Goal: Information Seeking & Learning: Learn about a topic

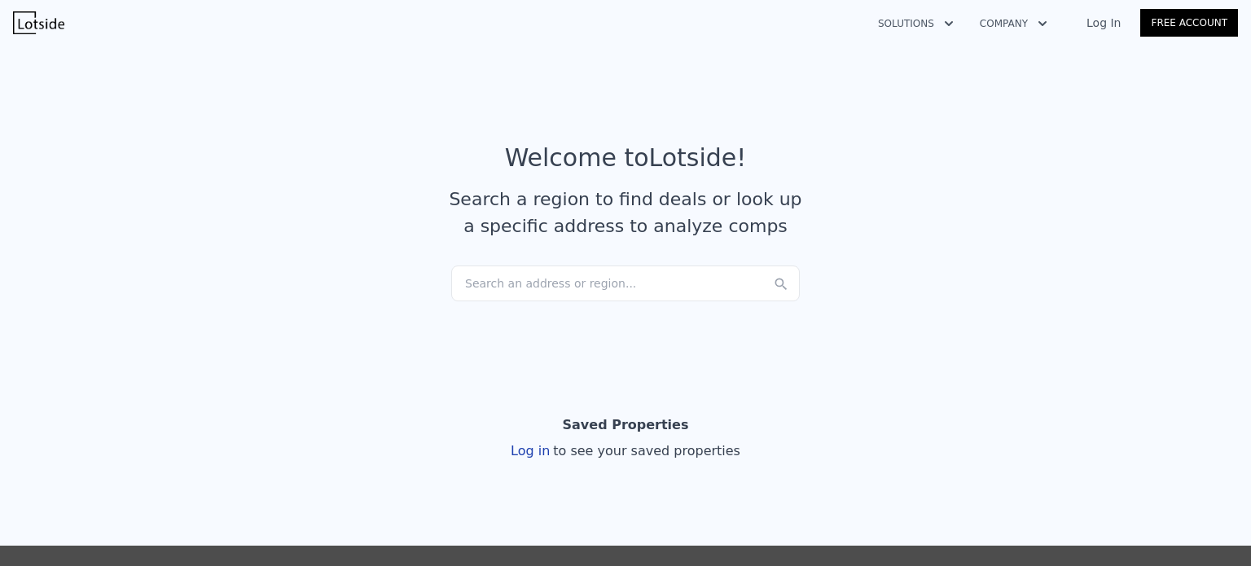
click at [544, 287] on div "Search an address or region..." at bounding box center [625, 284] width 349 height 36
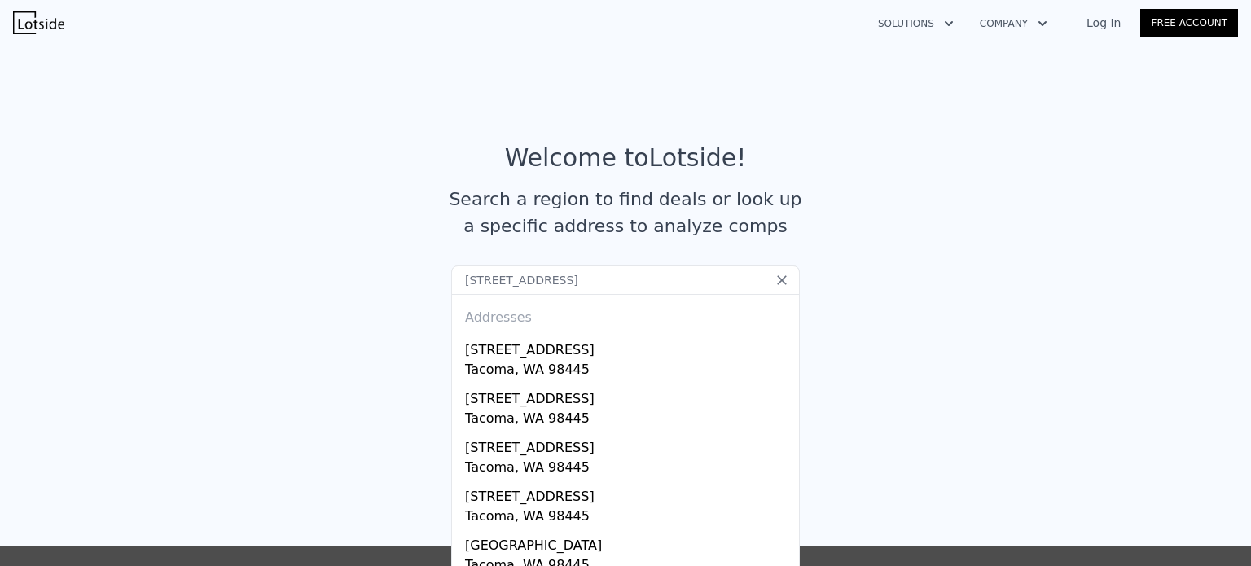
type input "[STREET_ADDRESS]"
click at [778, 278] on icon at bounding box center [782, 280] width 10 height 10
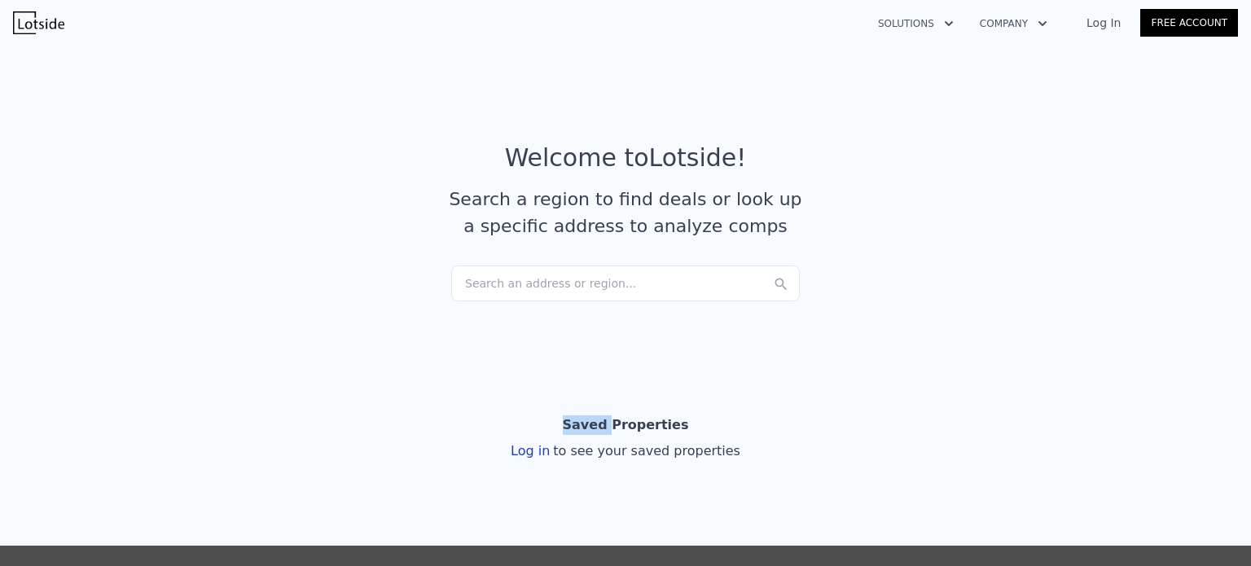
click at [778, 278] on icon at bounding box center [781, 284] width 16 height 16
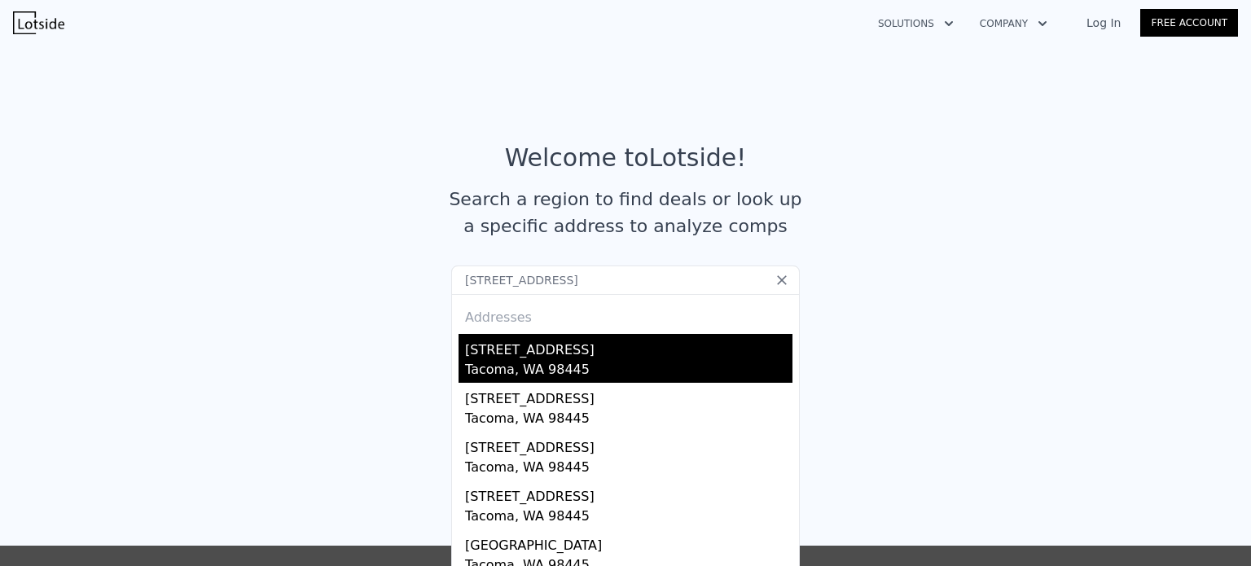
type input "[STREET_ADDRESS]"
click at [552, 367] on div "Tacoma, WA 98445" at bounding box center [628, 371] width 327 height 23
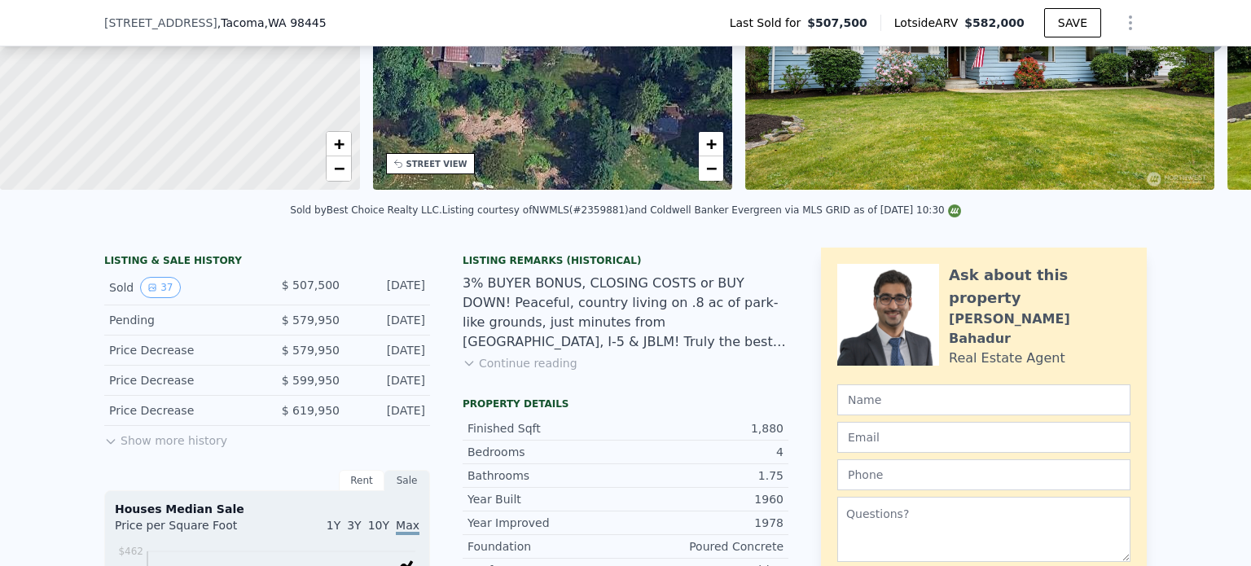
scroll to position [401, 0]
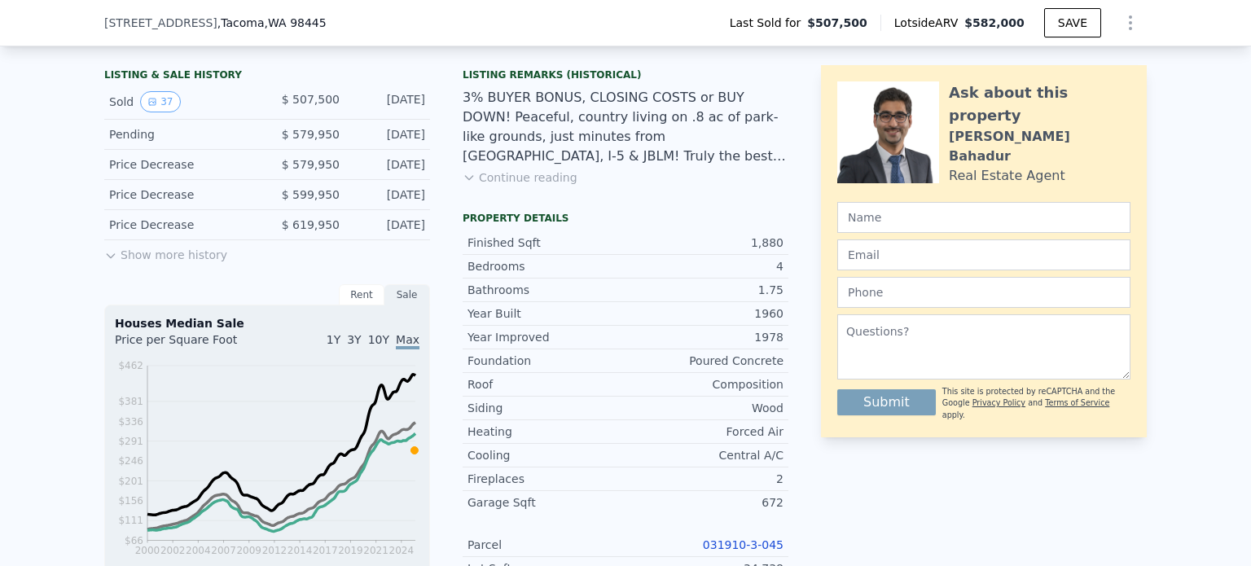
click at [181, 260] on button "Show more history" at bounding box center [165, 251] width 123 height 23
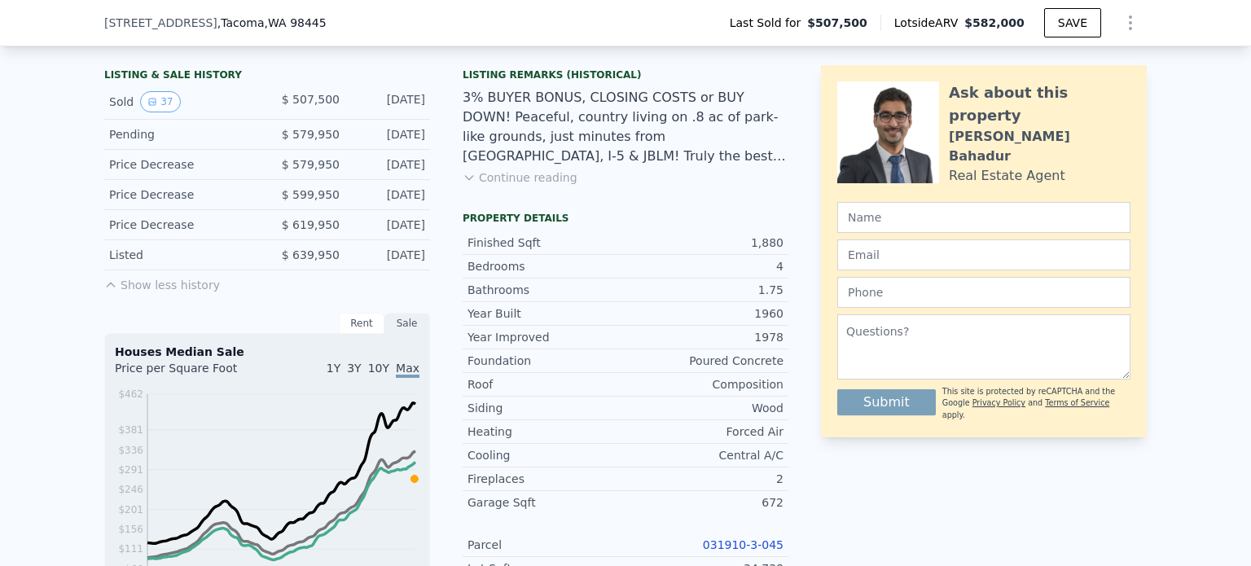
click at [160, 290] on button "Show less history" at bounding box center [162, 281] width 116 height 23
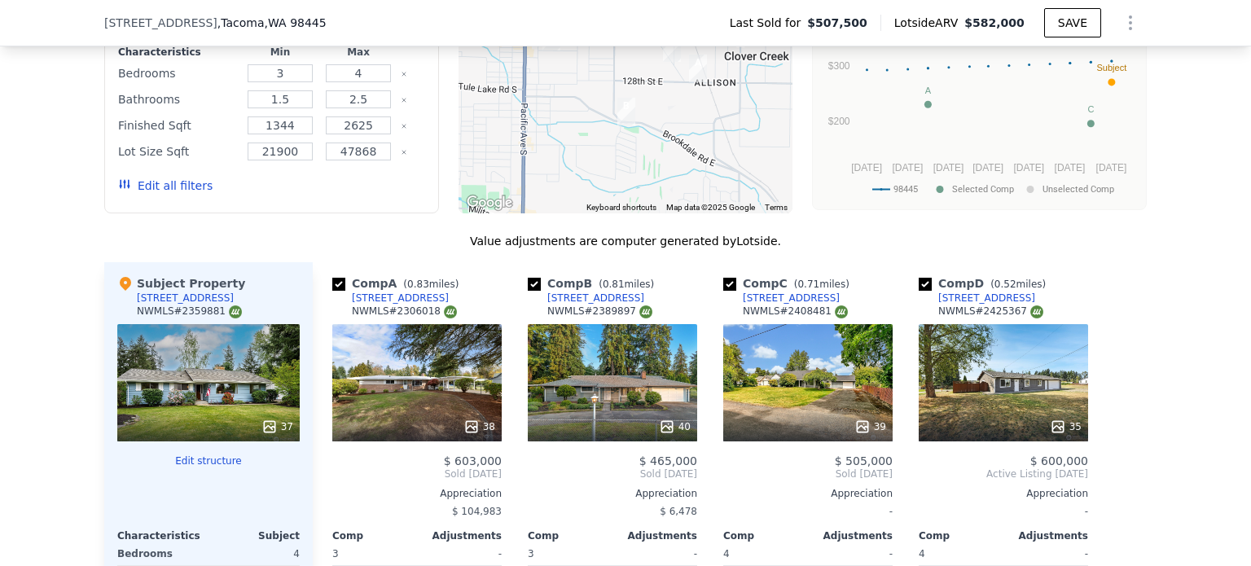
scroll to position [1587, 0]
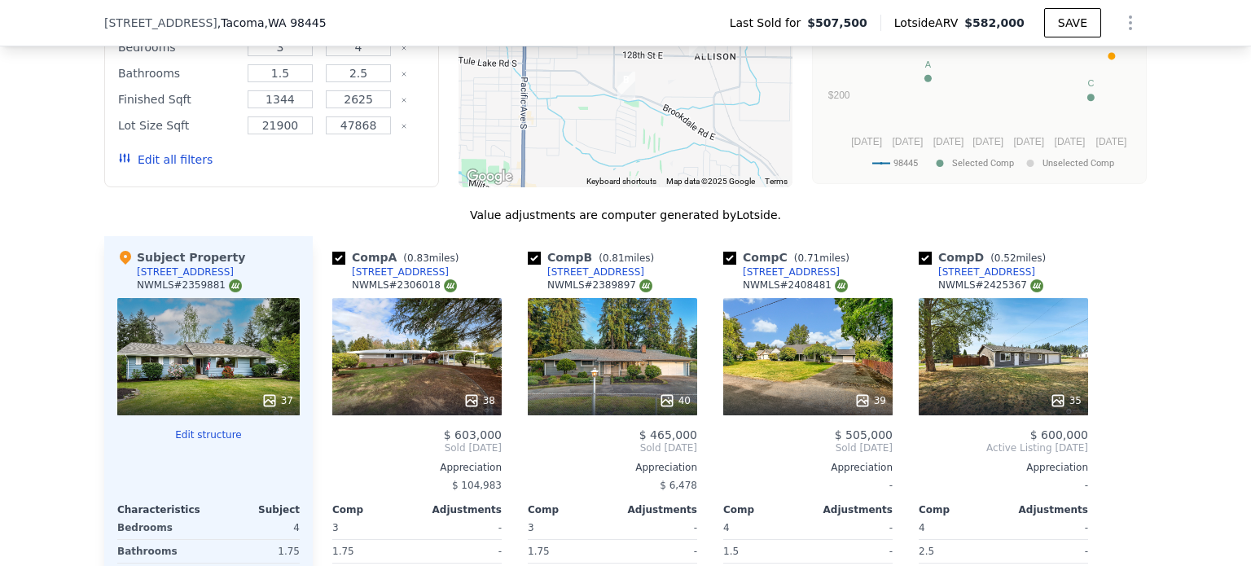
click at [160, 166] on button "Edit all filters" at bounding box center [165, 160] width 94 height 16
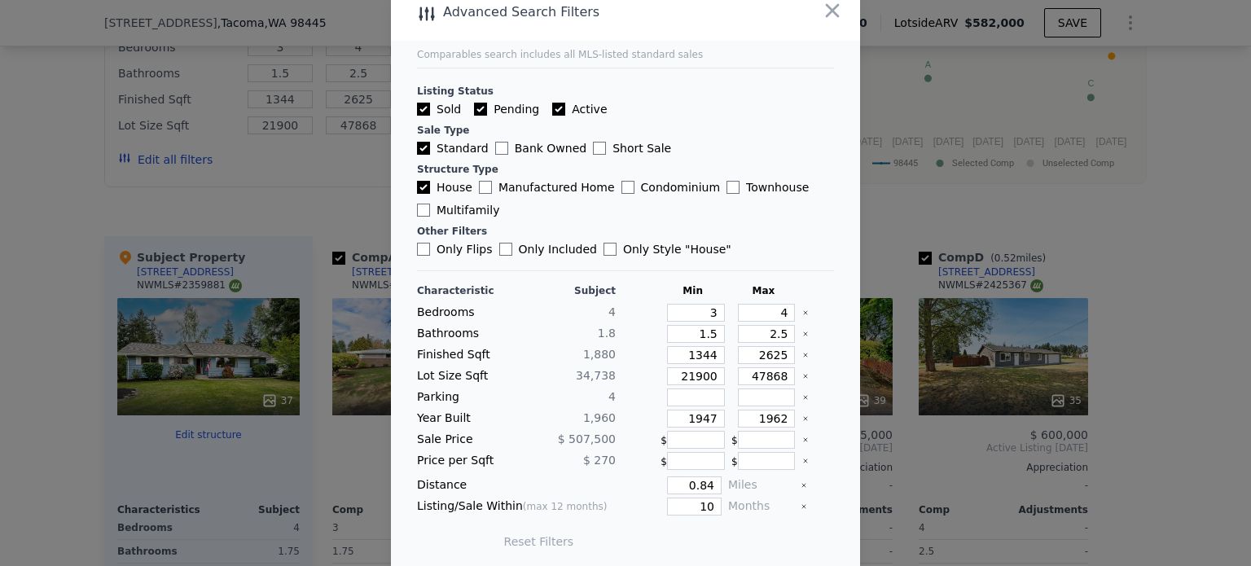
scroll to position [21, 0]
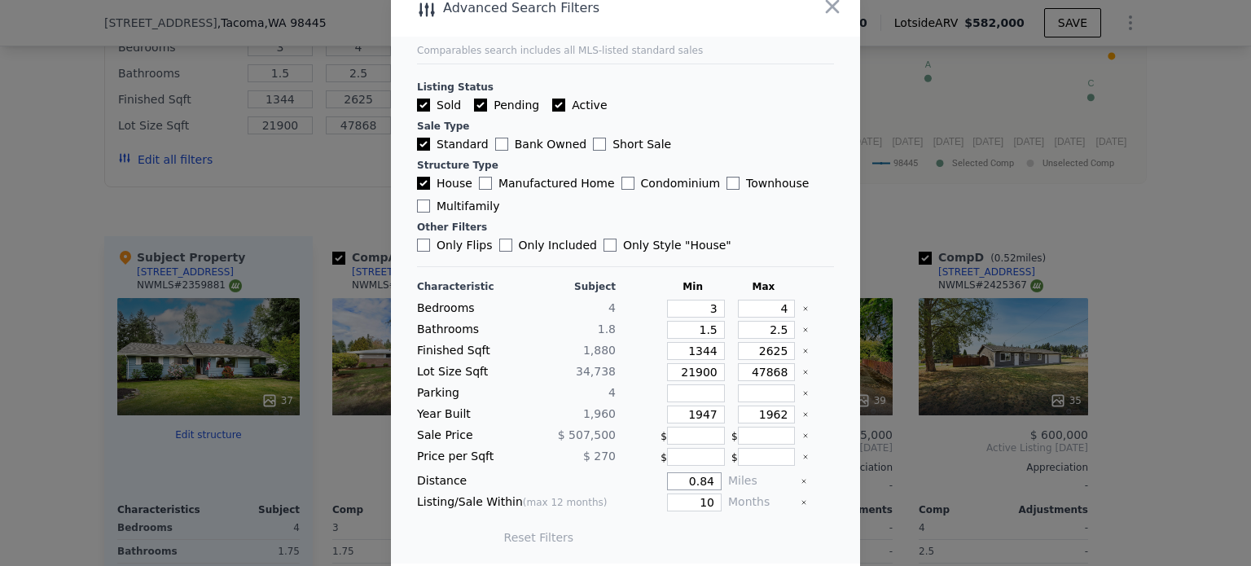
drag, startPoint x: 701, startPoint y: 481, endPoint x: 645, endPoint y: 478, distance: 55.5
click at [645, 478] on div "0.84" at bounding box center [671, 481] width 99 height 18
type input "1"
drag, startPoint x: 740, startPoint y: 371, endPoint x: 792, endPoint y: 373, distance: 52.2
click at [792, 373] on div "Lot Size Sqft 34,738 21900 47868" at bounding box center [625, 372] width 417 height 18
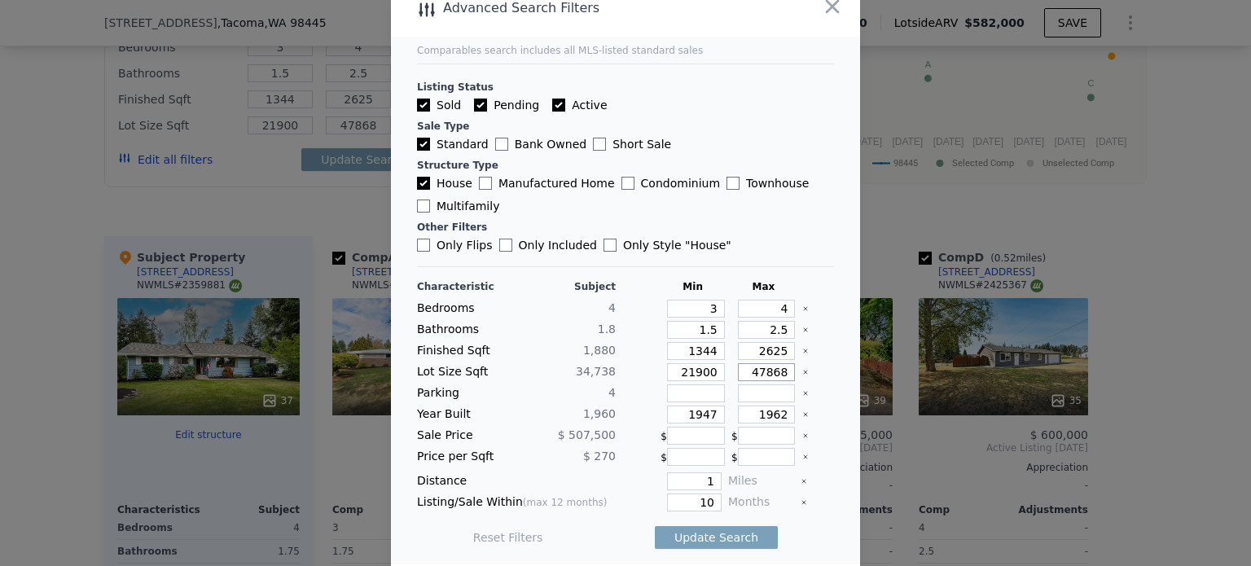
type input "4"
type input "48"
type input "480"
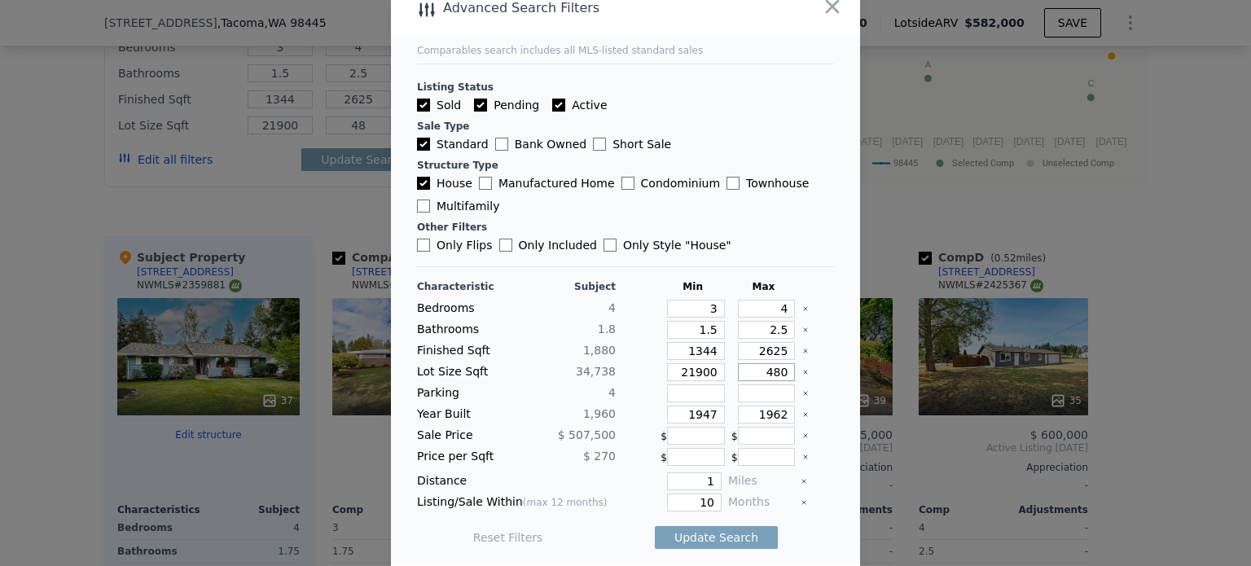
type input "480"
type input "4800"
type input "48000"
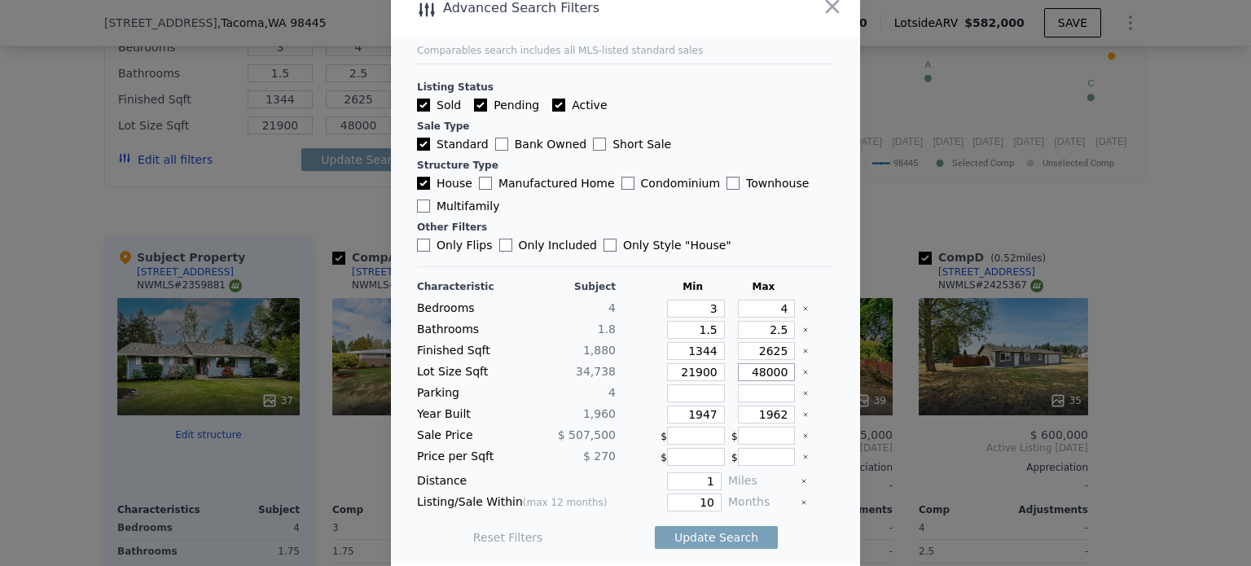
type input "48000"
click at [810, 381] on div "Characteristic Subject Min Max Bedrooms 4 3 4 Bathrooms 1.8 1.5 2.5 Finished Sq…" at bounding box center [625, 420] width 417 height 280
drag, startPoint x: 684, startPoint y: 303, endPoint x: 714, endPoint y: 305, distance: 29.4
click at [714, 305] on div "Bedrooms 4 3 4" at bounding box center [625, 309] width 417 height 18
type input "4"
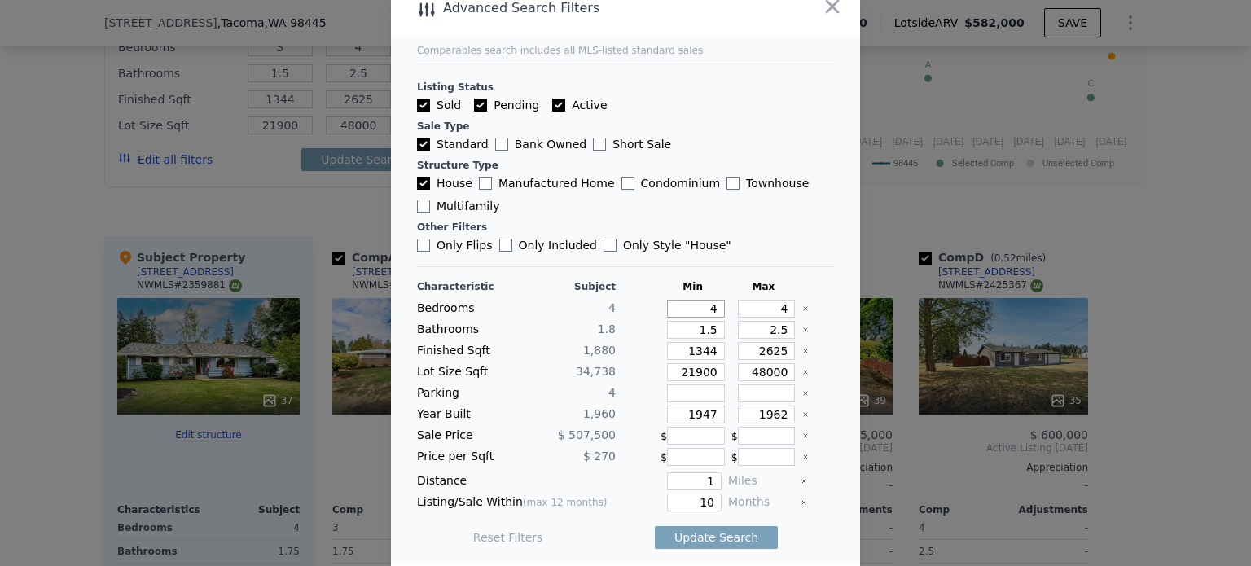
type input "4"
drag, startPoint x: 687, startPoint y: 310, endPoint x: 706, endPoint y: 310, distance: 19.6
click at [706, 310] on input "4" at bounding box center [696, 309] width 58 height 18
type input "3"
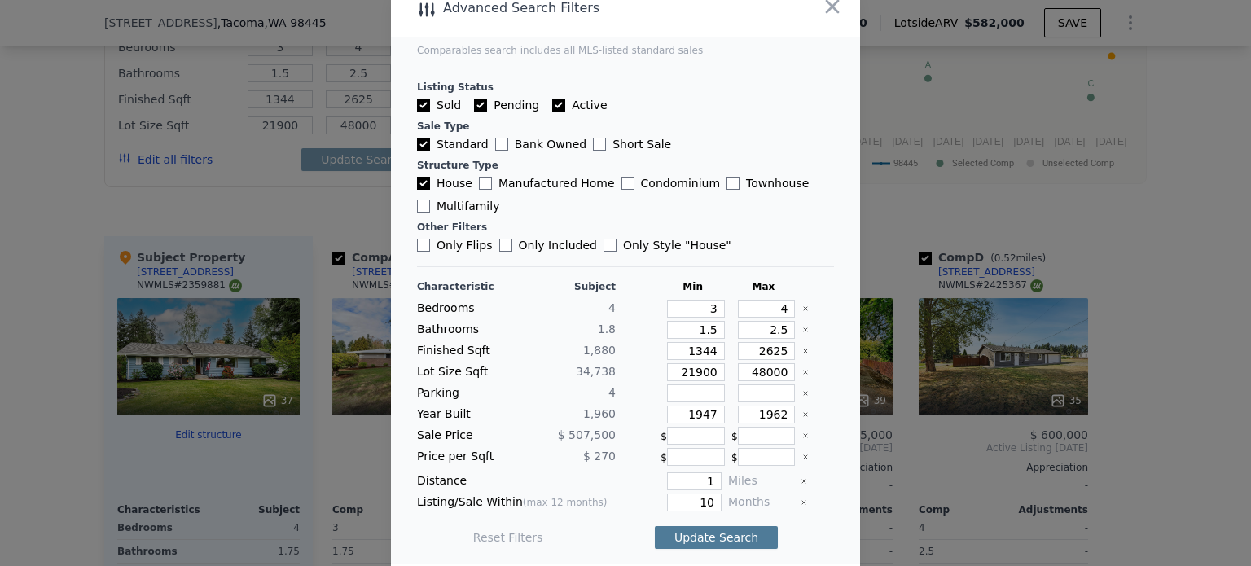
click at [714, 534] on button "Update Search" at bounding box center [716, 537] width 123 height 23
checkbox input "false"
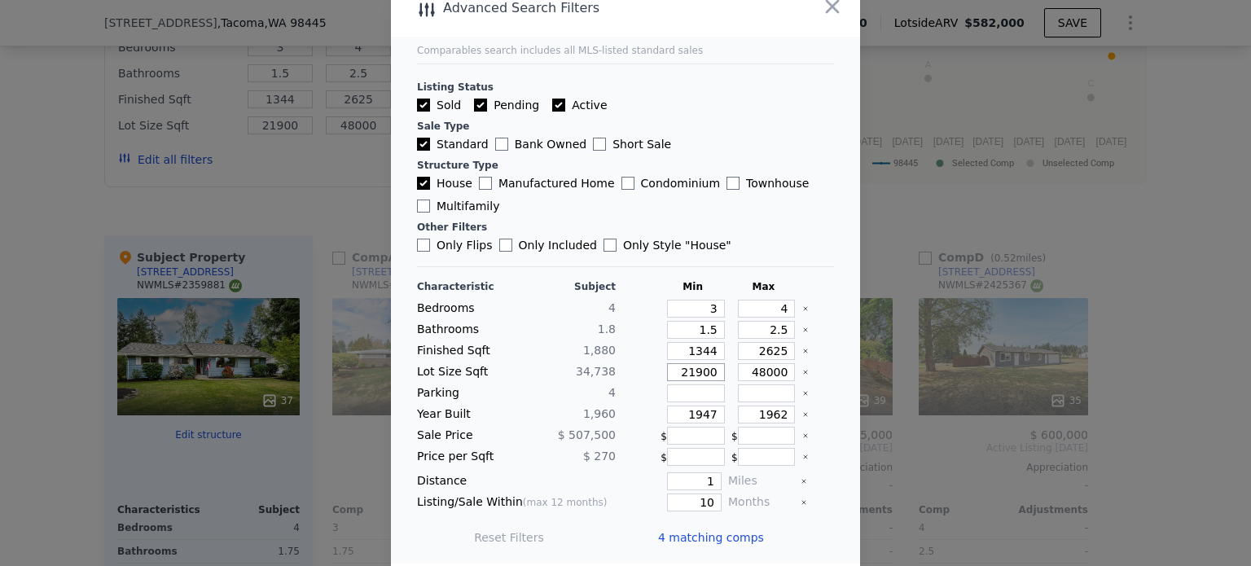
drag, startPoint x: 705, startPoint y: 371, endPoint x: 652, endPoint y: 372, distance: 53.0
click at [667, 372] on input "21900" at bounding box center [696, 372] width 58 height 18
type input "1"
type input "18"
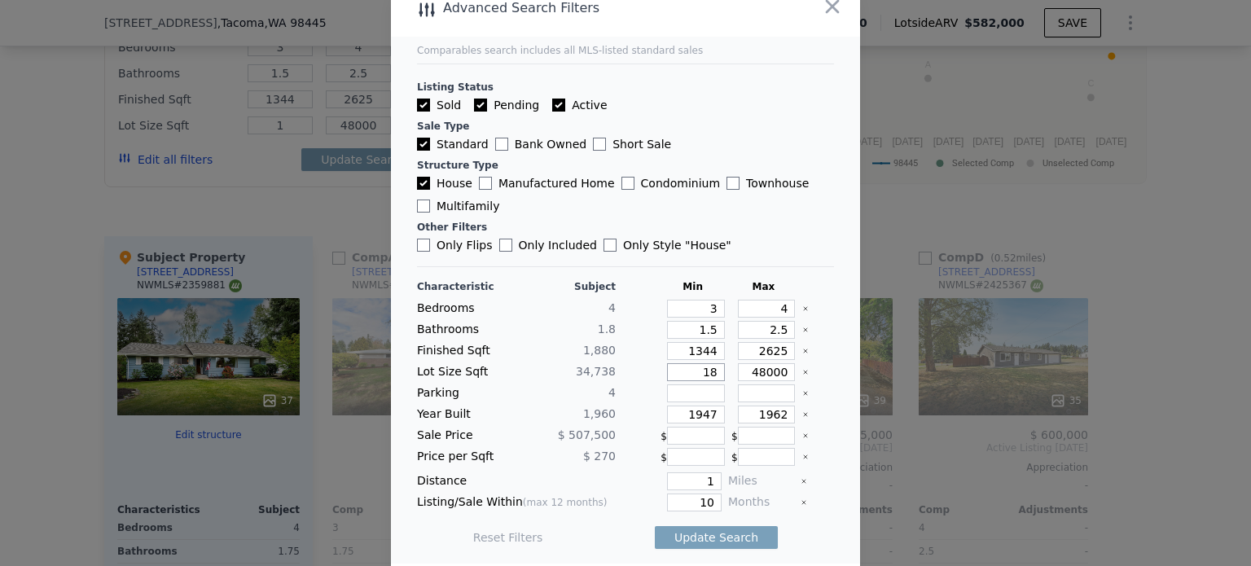
type input "18"
type input "180"
type input "1800"
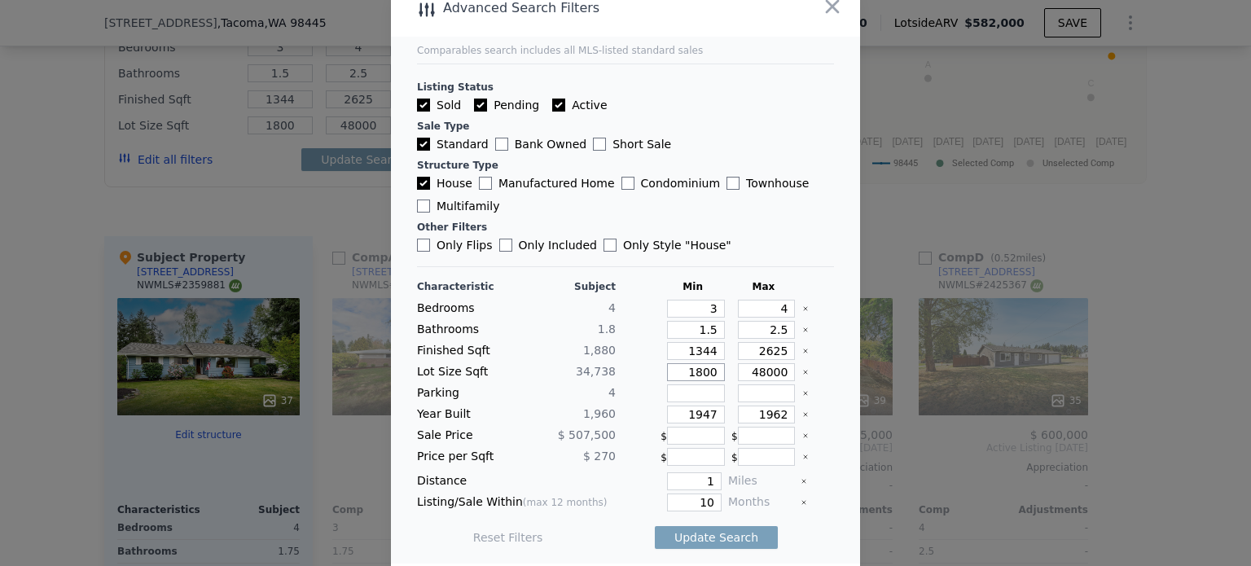
type input "18000"
click at [727, 534] on button "Update Search" at bounding box center [716, 537] width 123 height 23
click at [834, 11] on icon "button" at bounding box center [832, 6] width 23 height 23
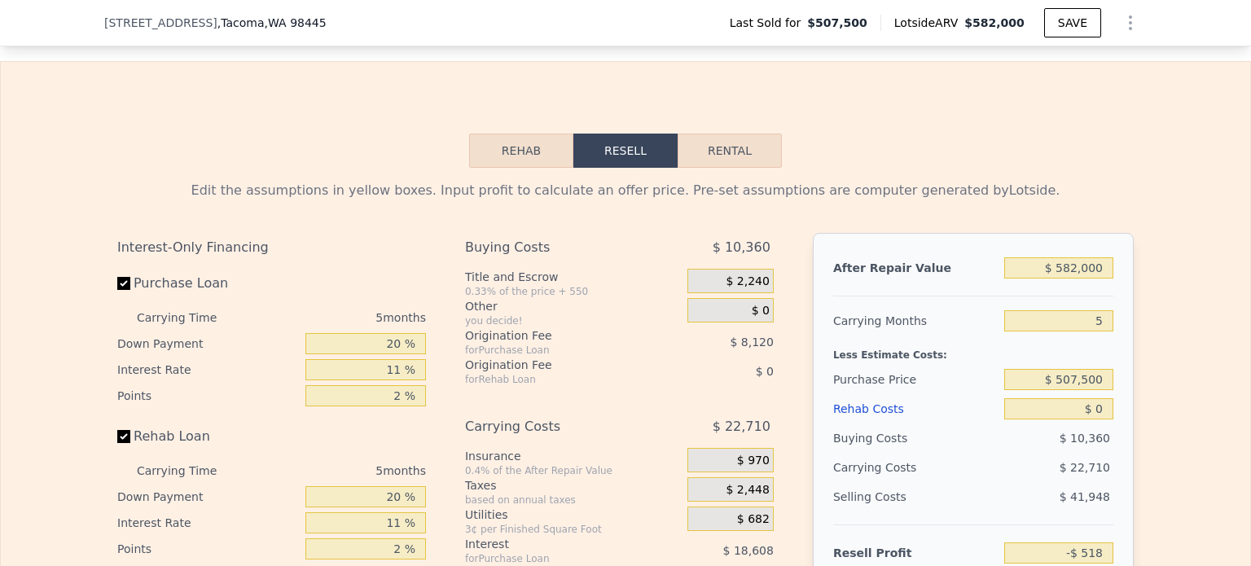
scroll to position [2233, 0]
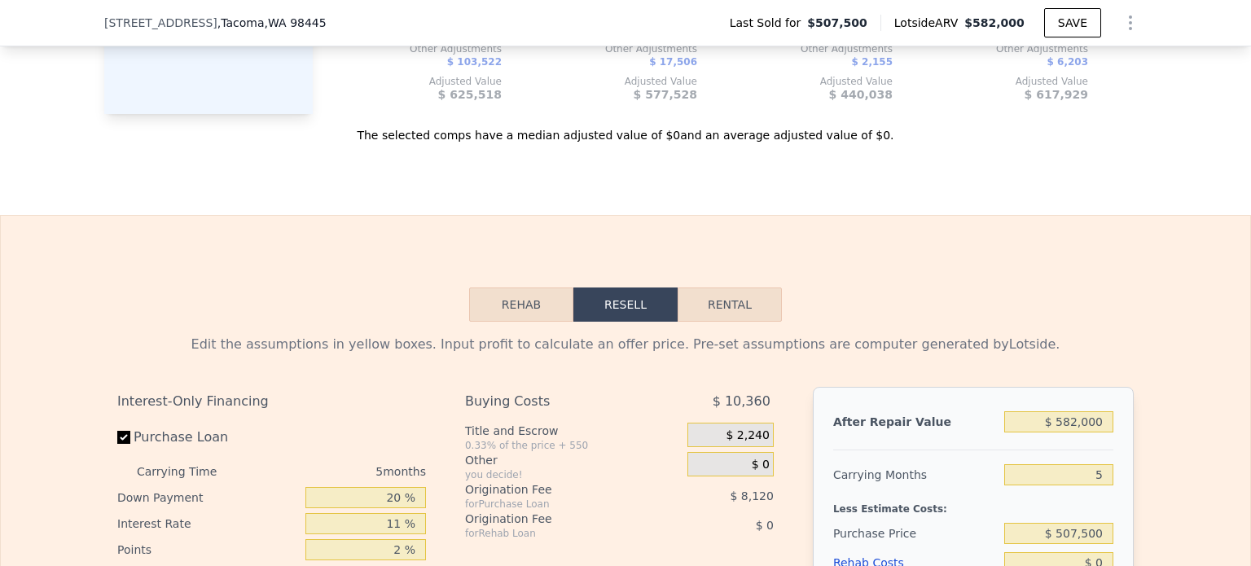
click at [743, 299] on button "Rental" at bounding box center [730, 305] width 104 height 34
select select "30"
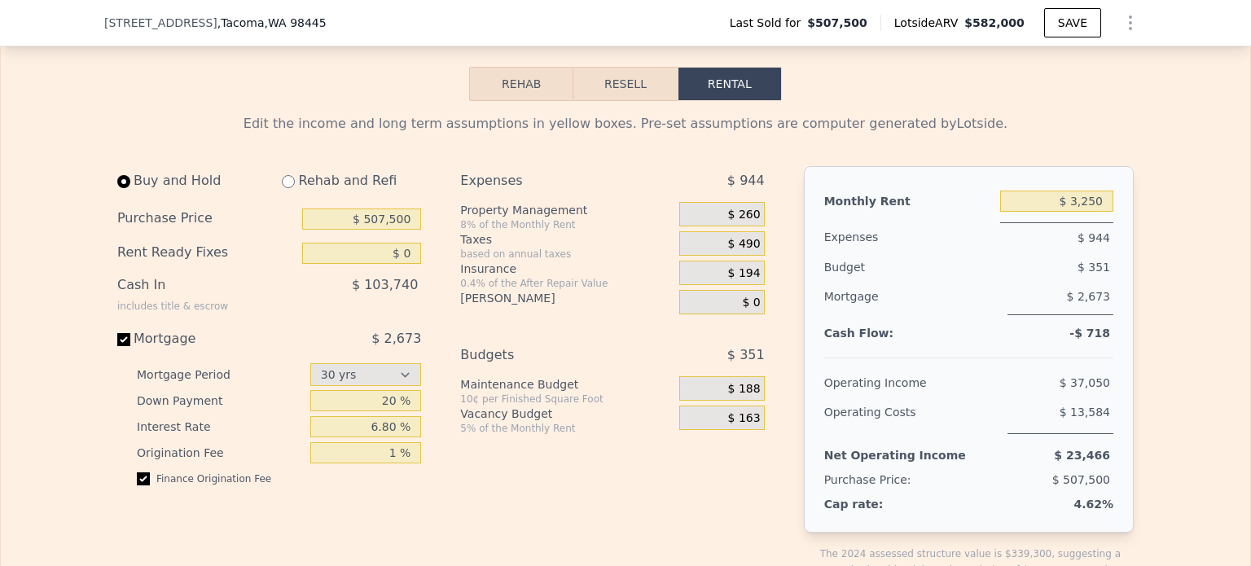
scroll to position [2477, 0]
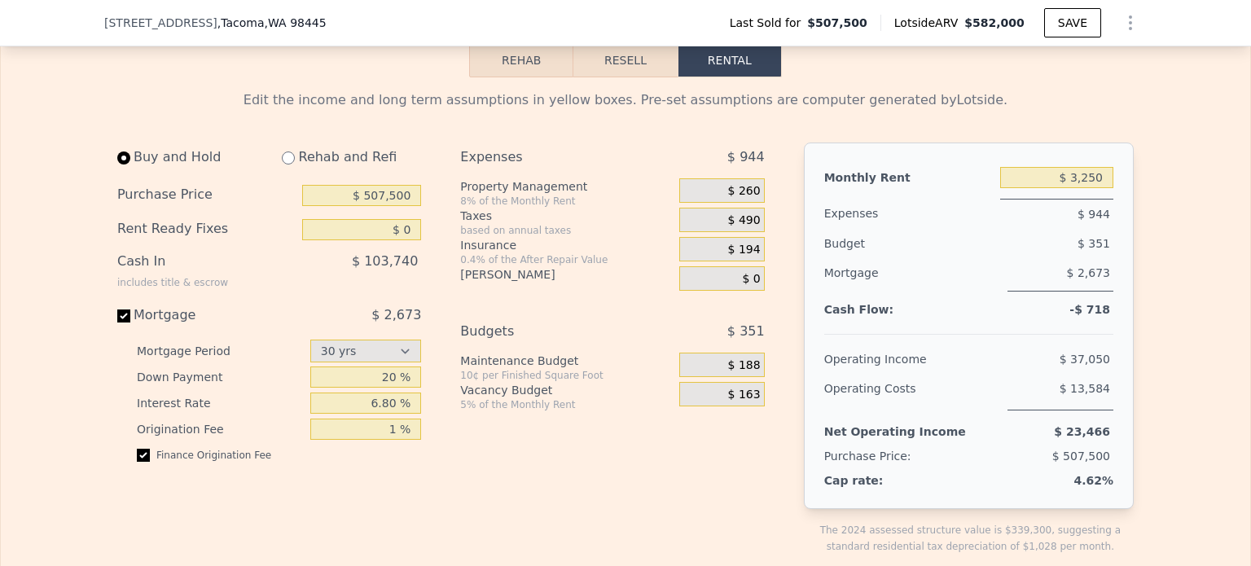
click at [519, 64] on button "Rehab" at bounding box center [521, 60] width 104 height 34
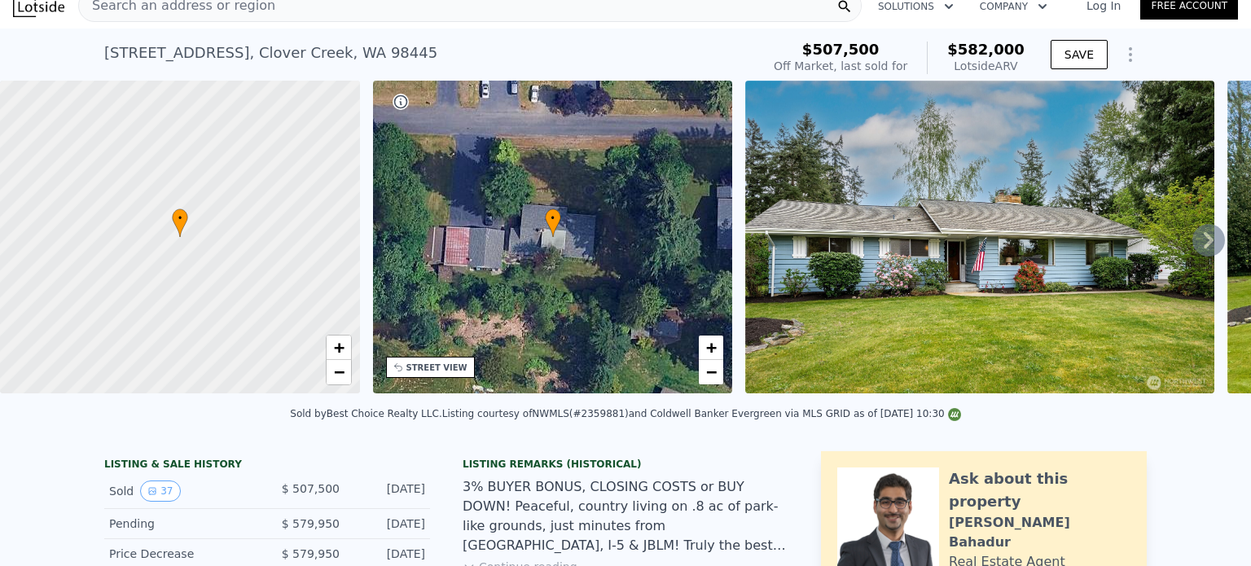
scroll to position [0, 0]
